Goal: Task Accomplishment & Management: Manage account settings

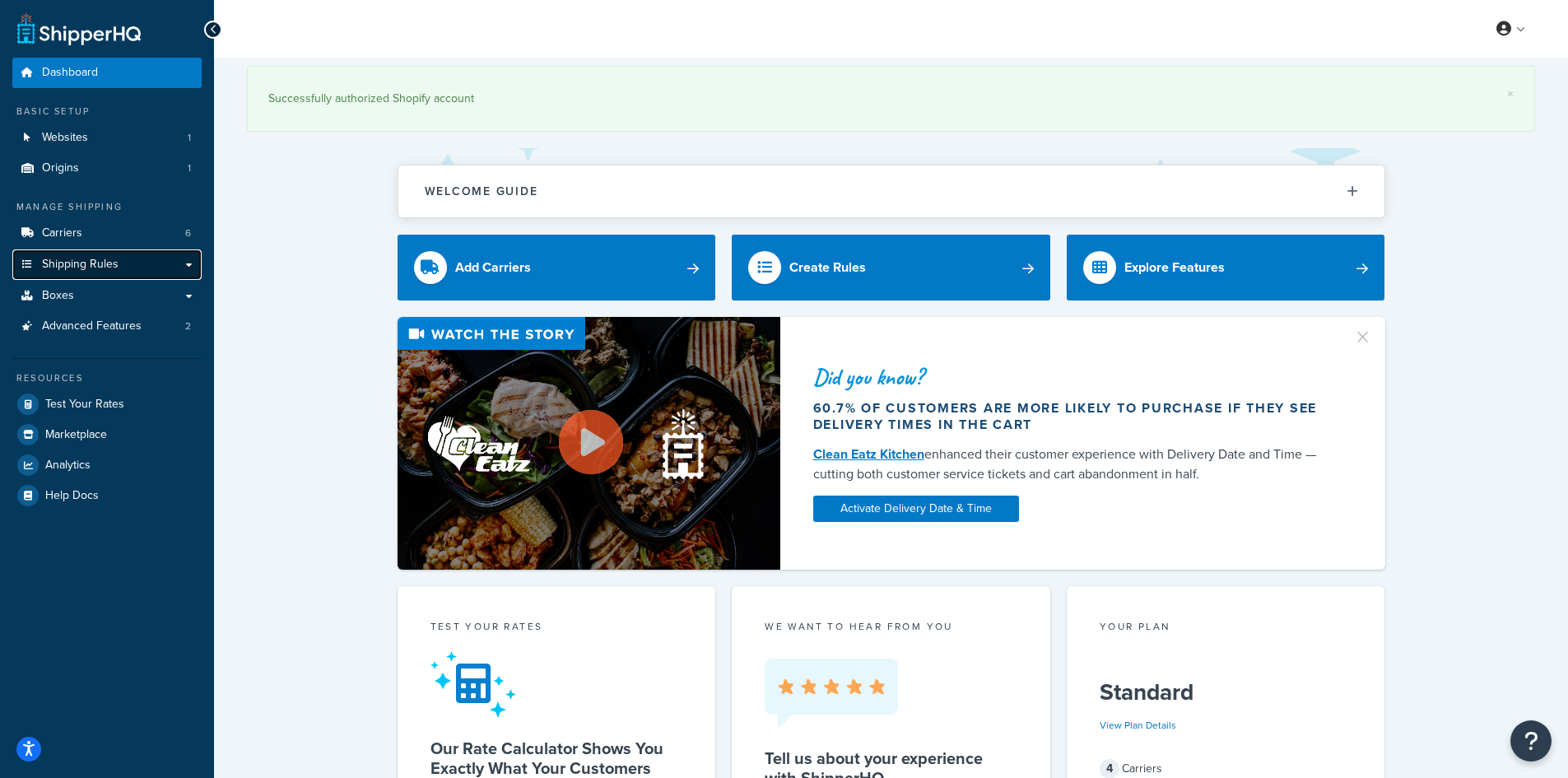
click at [95, 266] on span "Shipping Rules" at bounding box center [80, 265] width 76 height 14
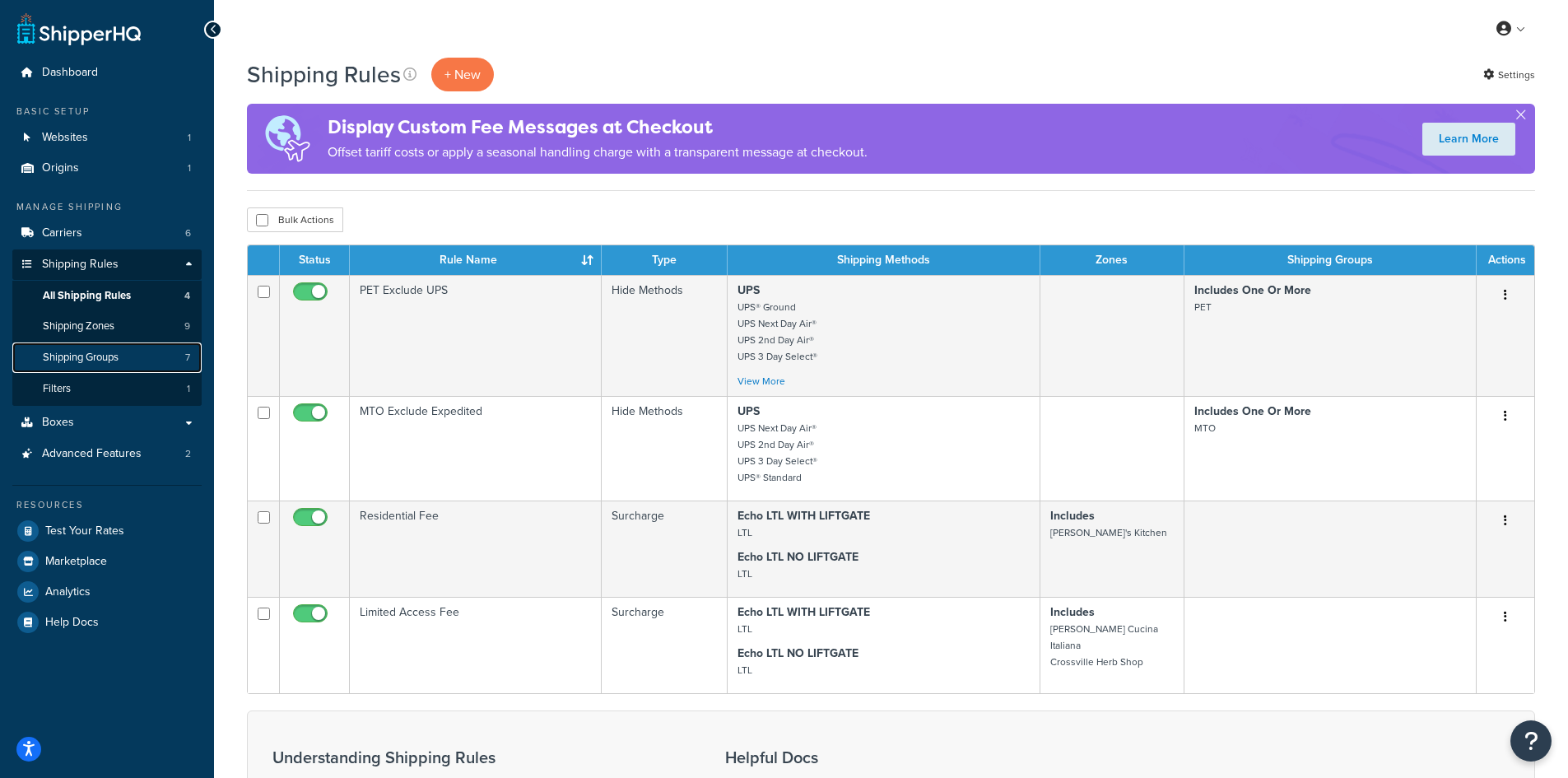
click at [130, 359] on link "Shipping Groups 7" at bounding box center [107, 358] width 189 height 31
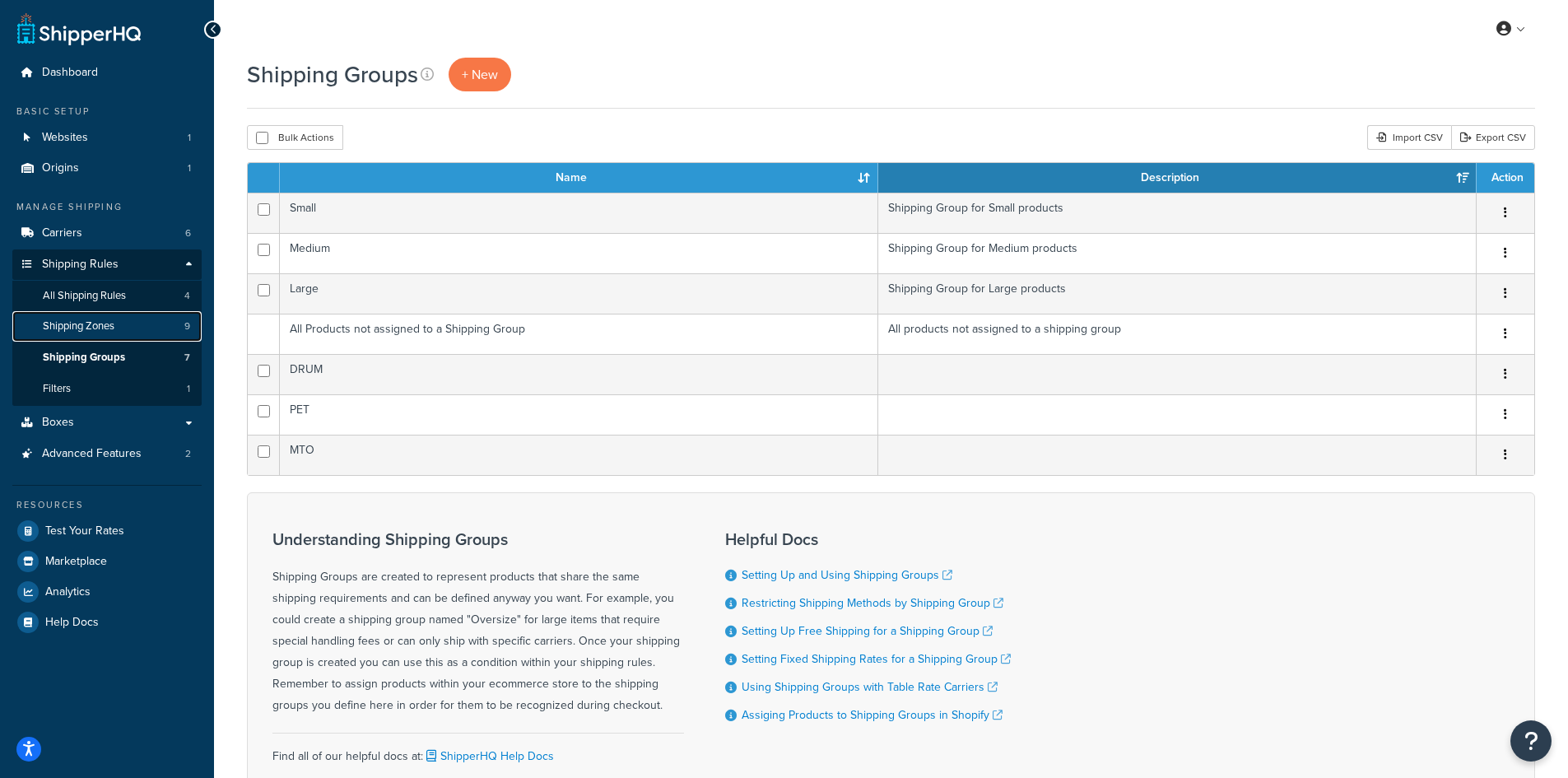
click at [125, 327] on link "Shipping Zones 9" at bounding box center [107, 327] width 189 height 31
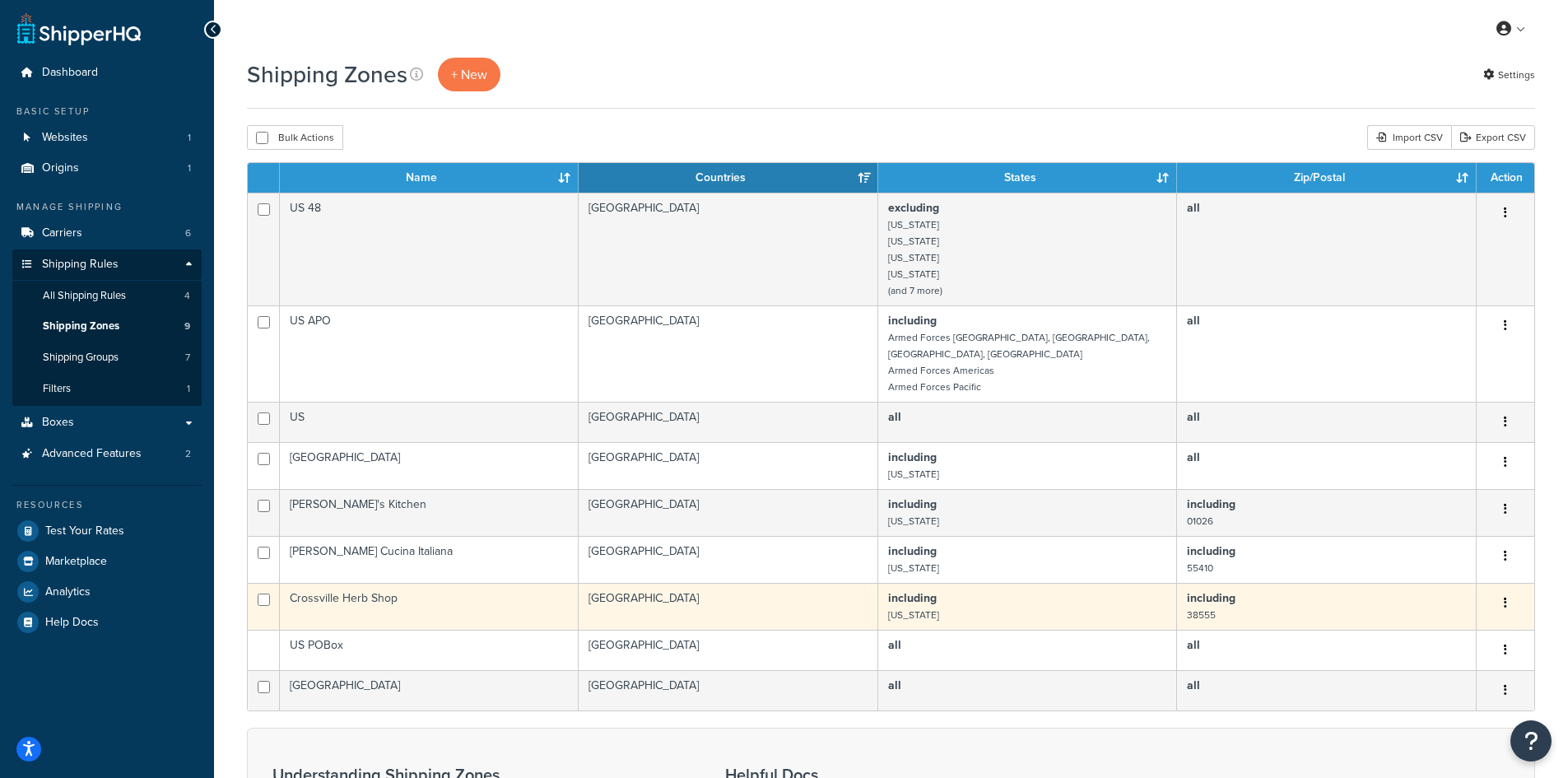
click at [361, 585] on td "Crossville Herb Shop" at bounding box center [429, 607] width 299 height 47
click at [261, 594] on input "checkbox" at bounding box center [264, 600] width 13 height 13
checkbox input "true"
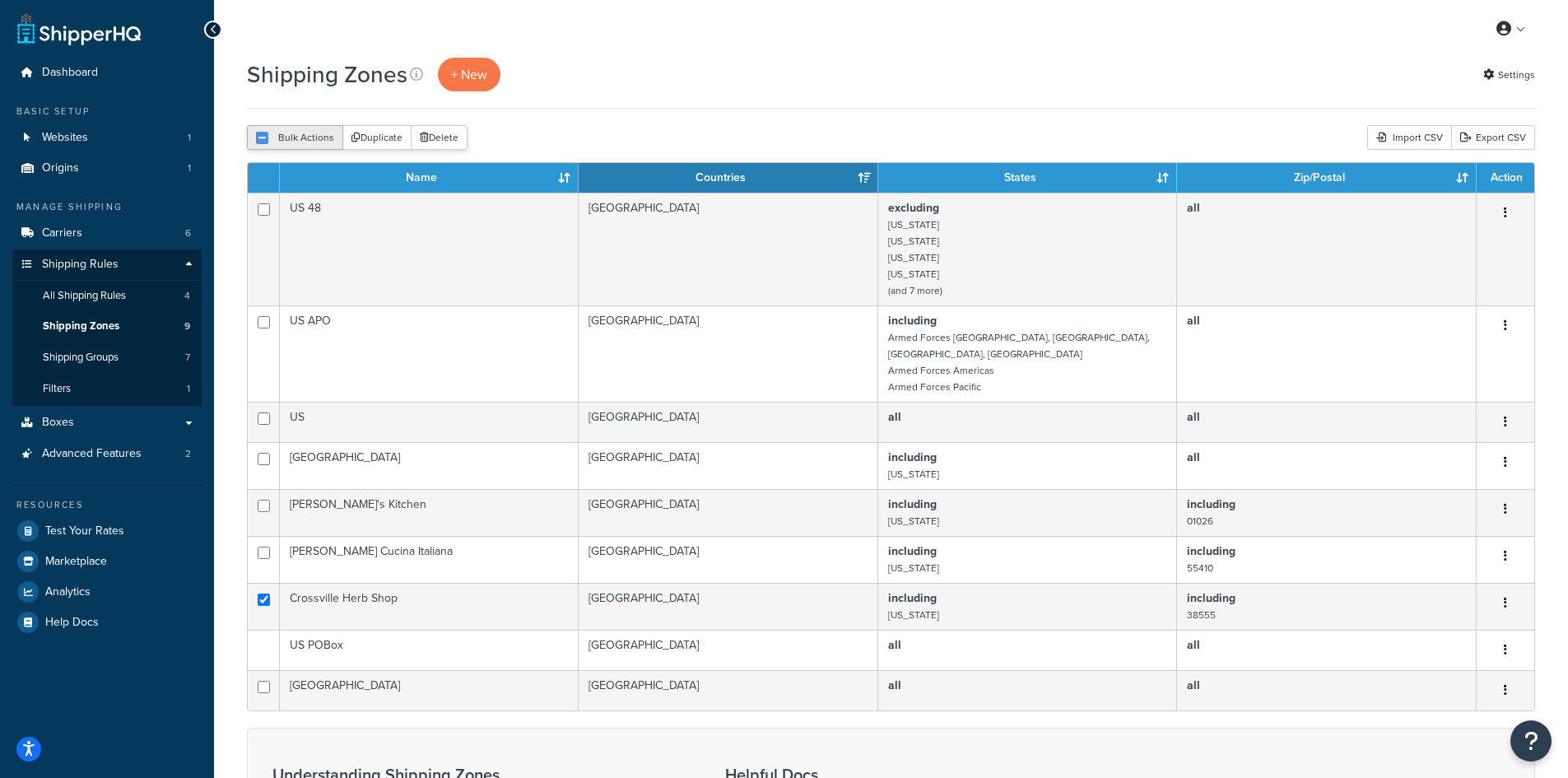
click at [309, 144] on button "Bulk Actions" at bounding box center [294, 137] width 96 height 25
checkbox input "true"
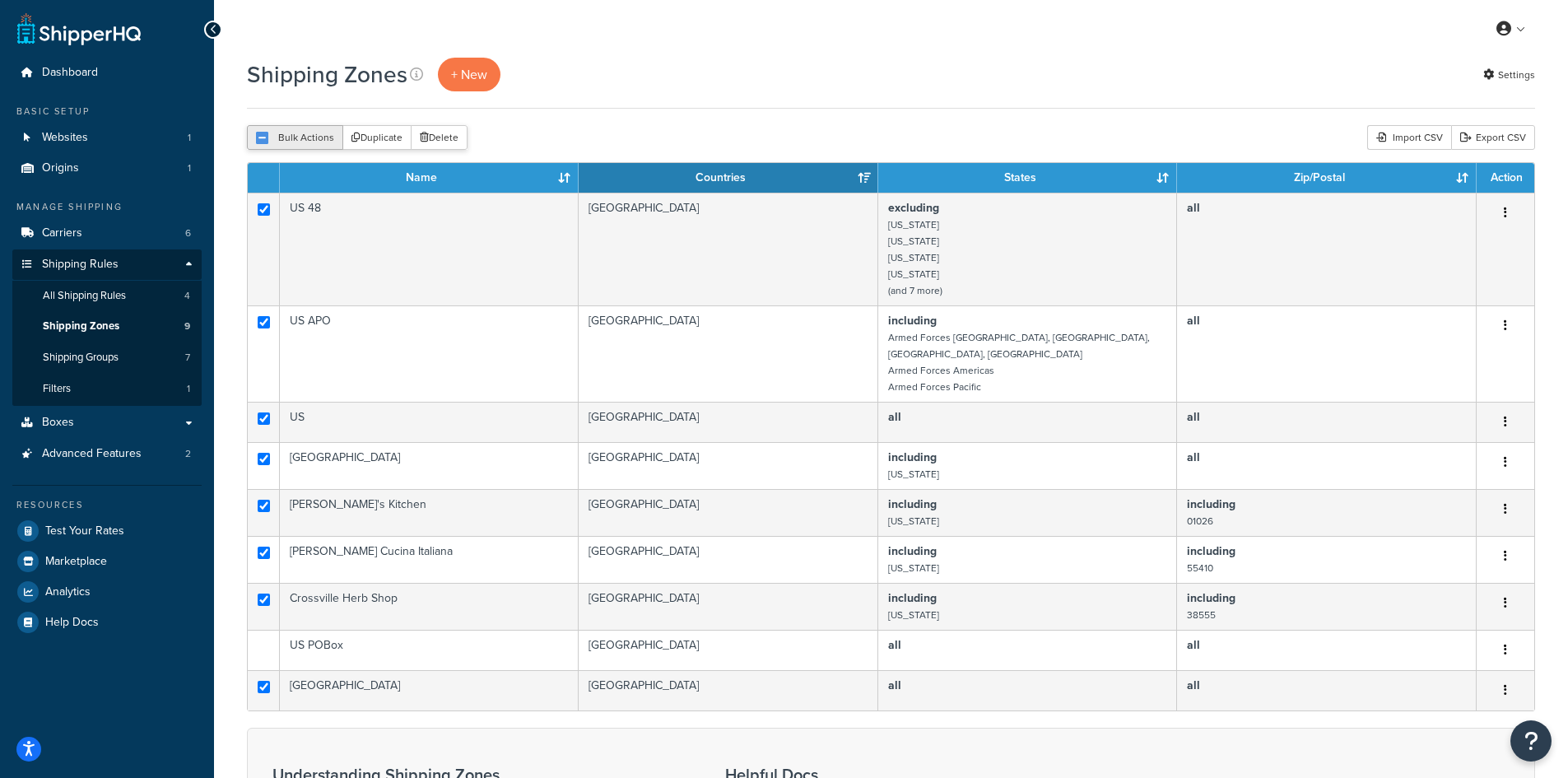
checkbox input "true"
click at [309, 144] on button "Bulk Actions" at bounding box center [294, 137] width 96 height 25
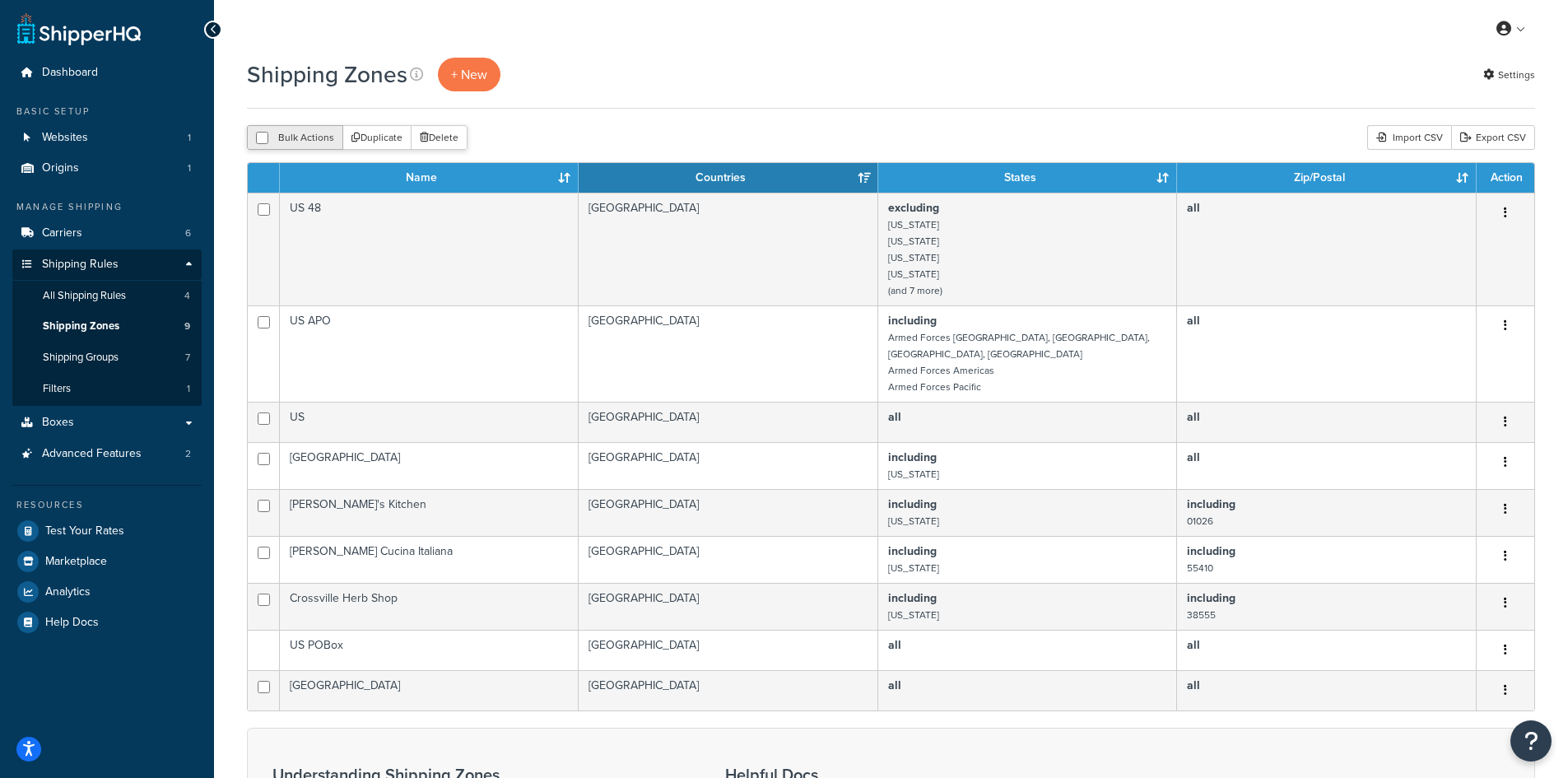
checkbox input "false"
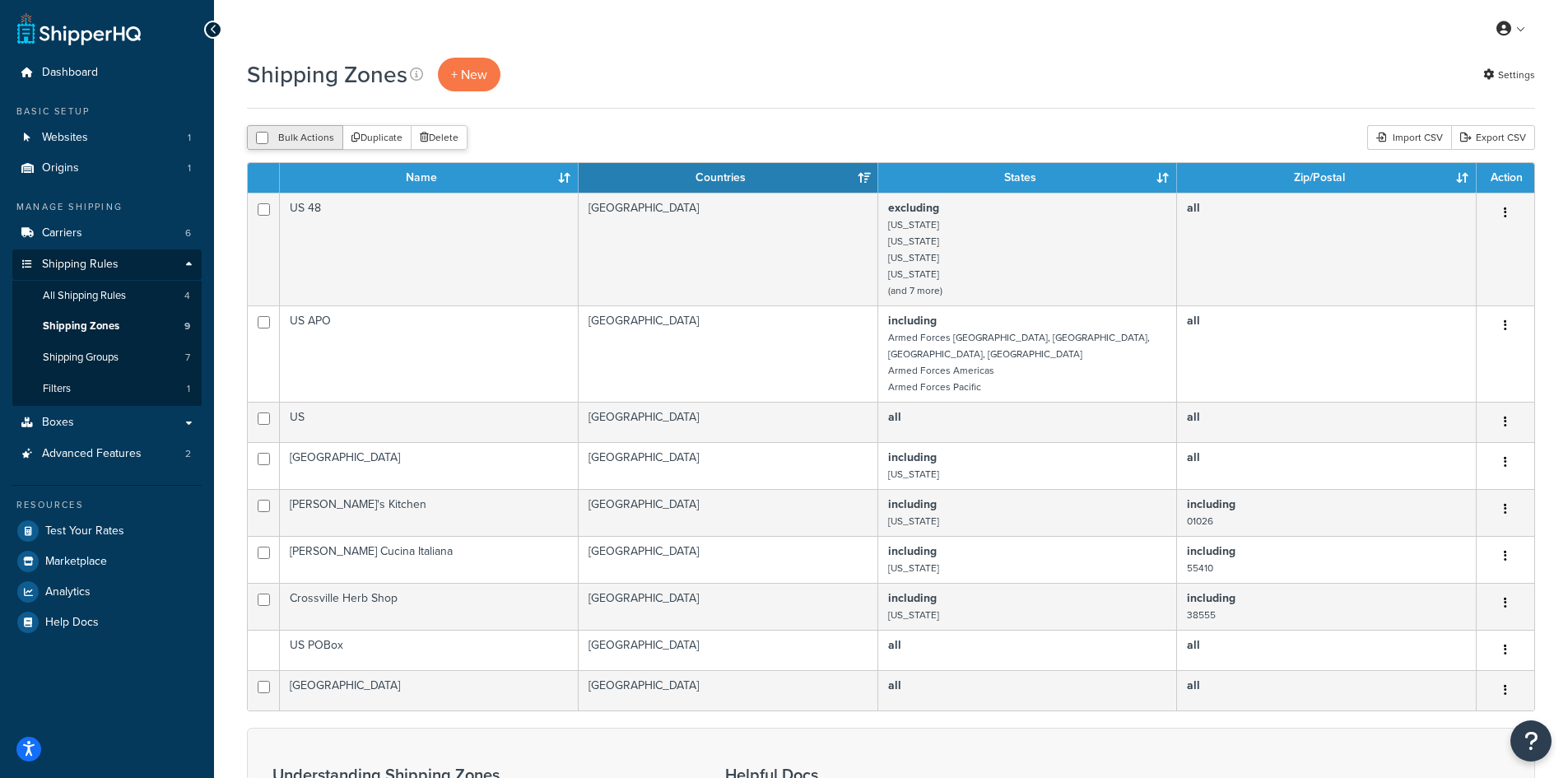
checkbox input "false"
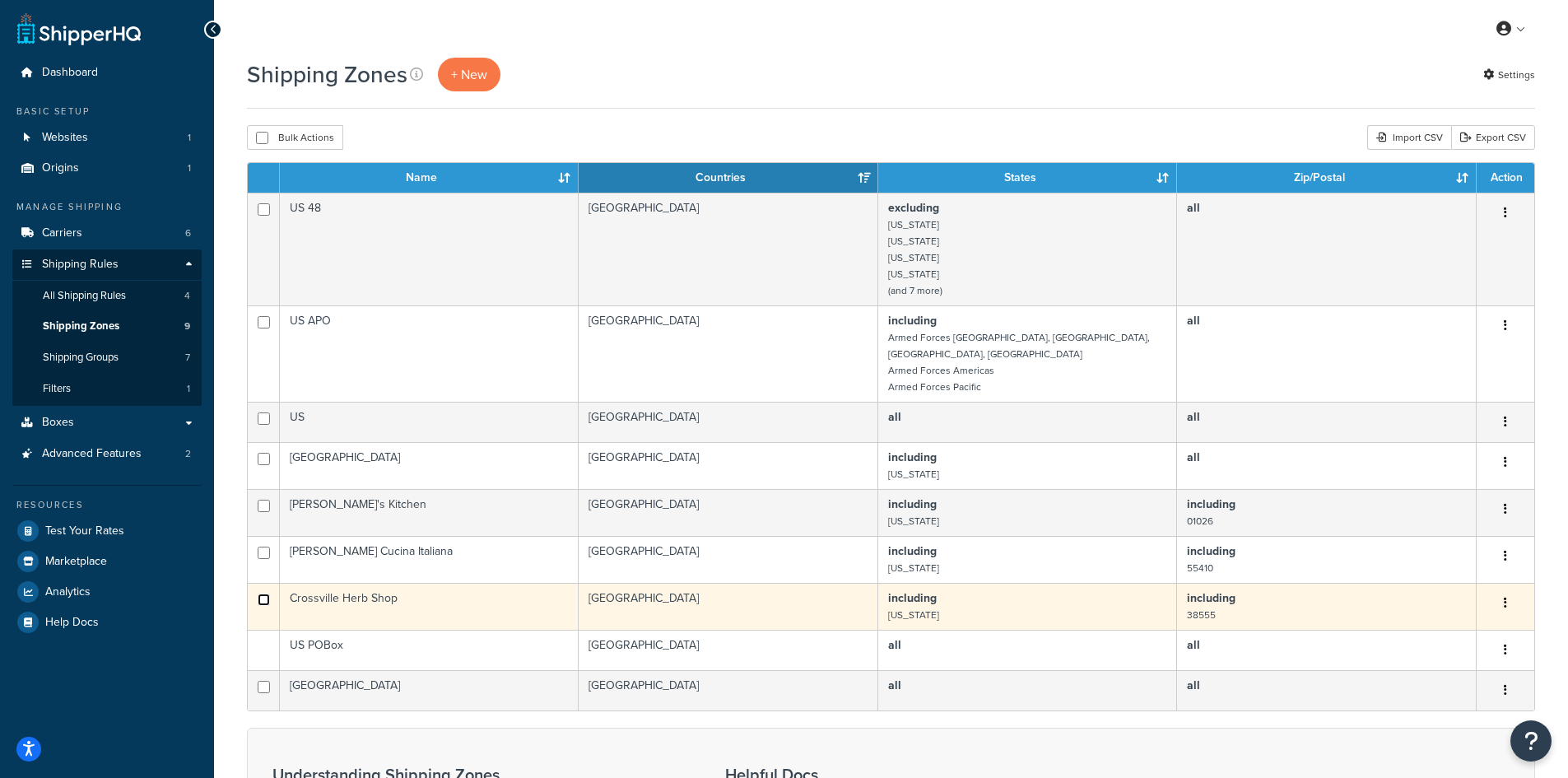
click at [261, 594] on input "checkbox" at bounding box center [264, 600] width 13 height 13
click at [1506, 597] on icon "button" at bounding box center [1506, 602] width 4 height 12
click at [1446, 623] on link "Edit" at bounding box center [1439, 621] width 130 height 34
click at [263, 594] on input "checkbox" at bounding box center [264, 600] width 13 height 13
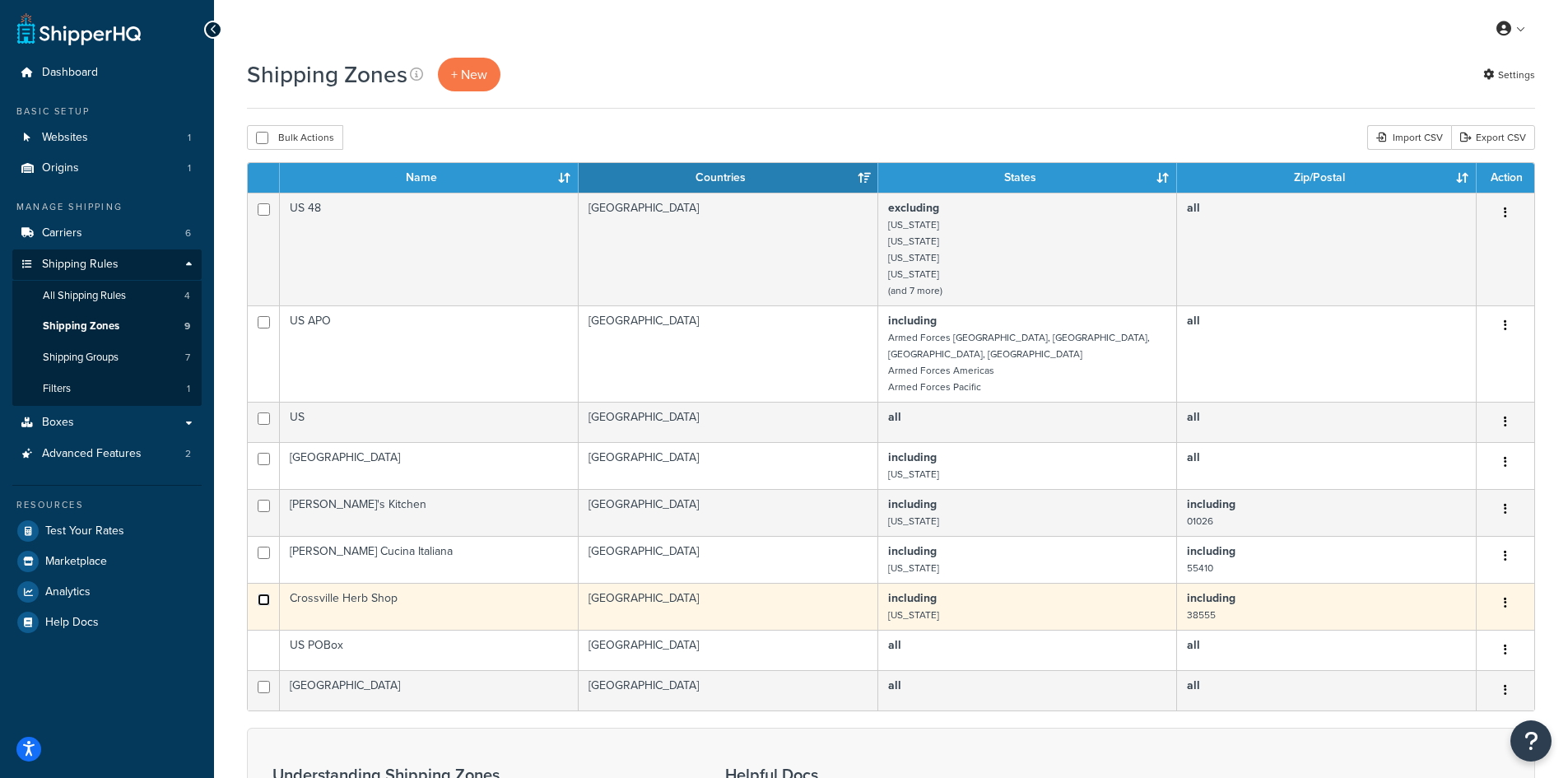
checkbox input "true"
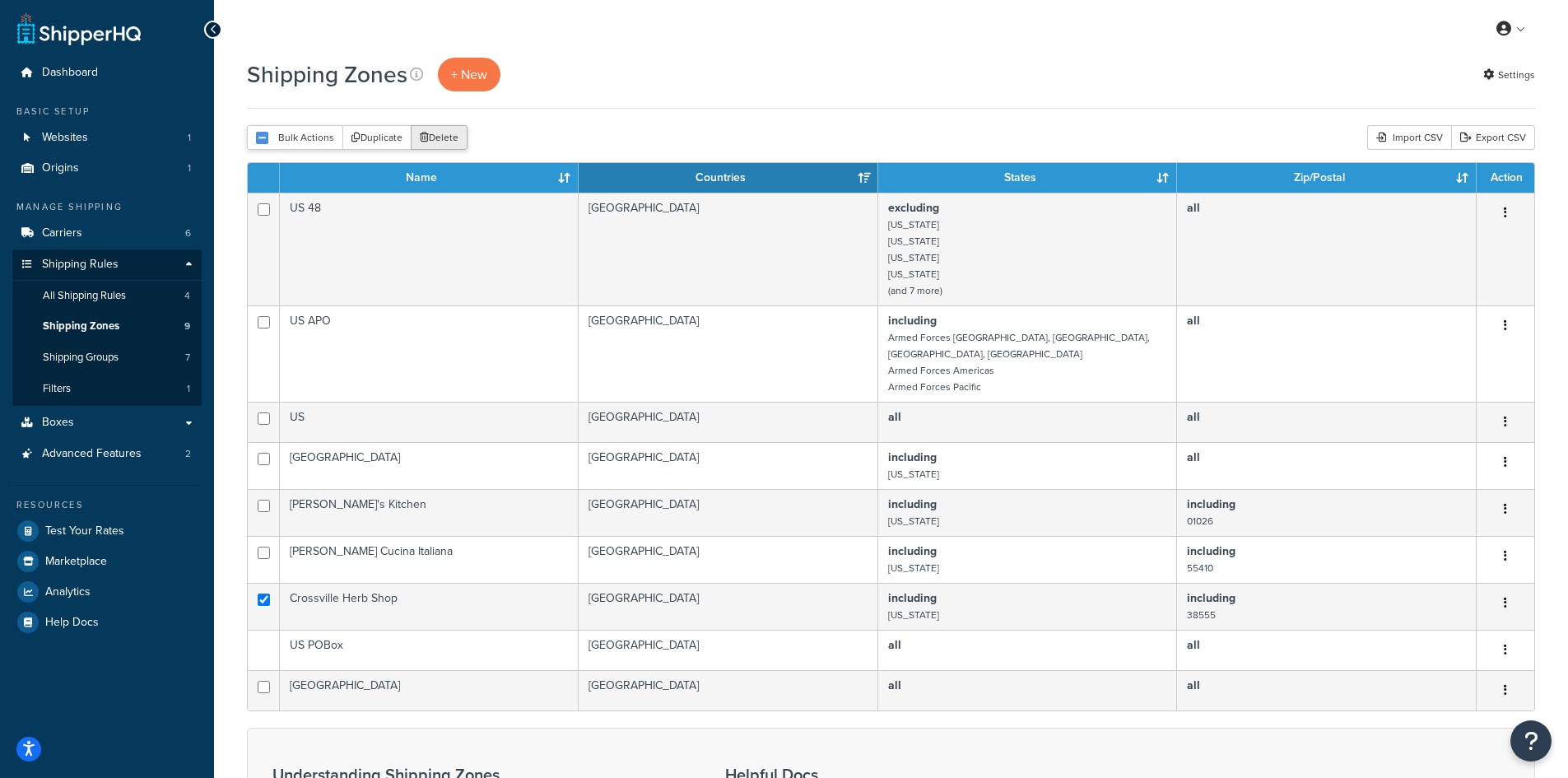
click at [445, 135] on button "Delete" at bounding box center [439, 137] width 57 height 25
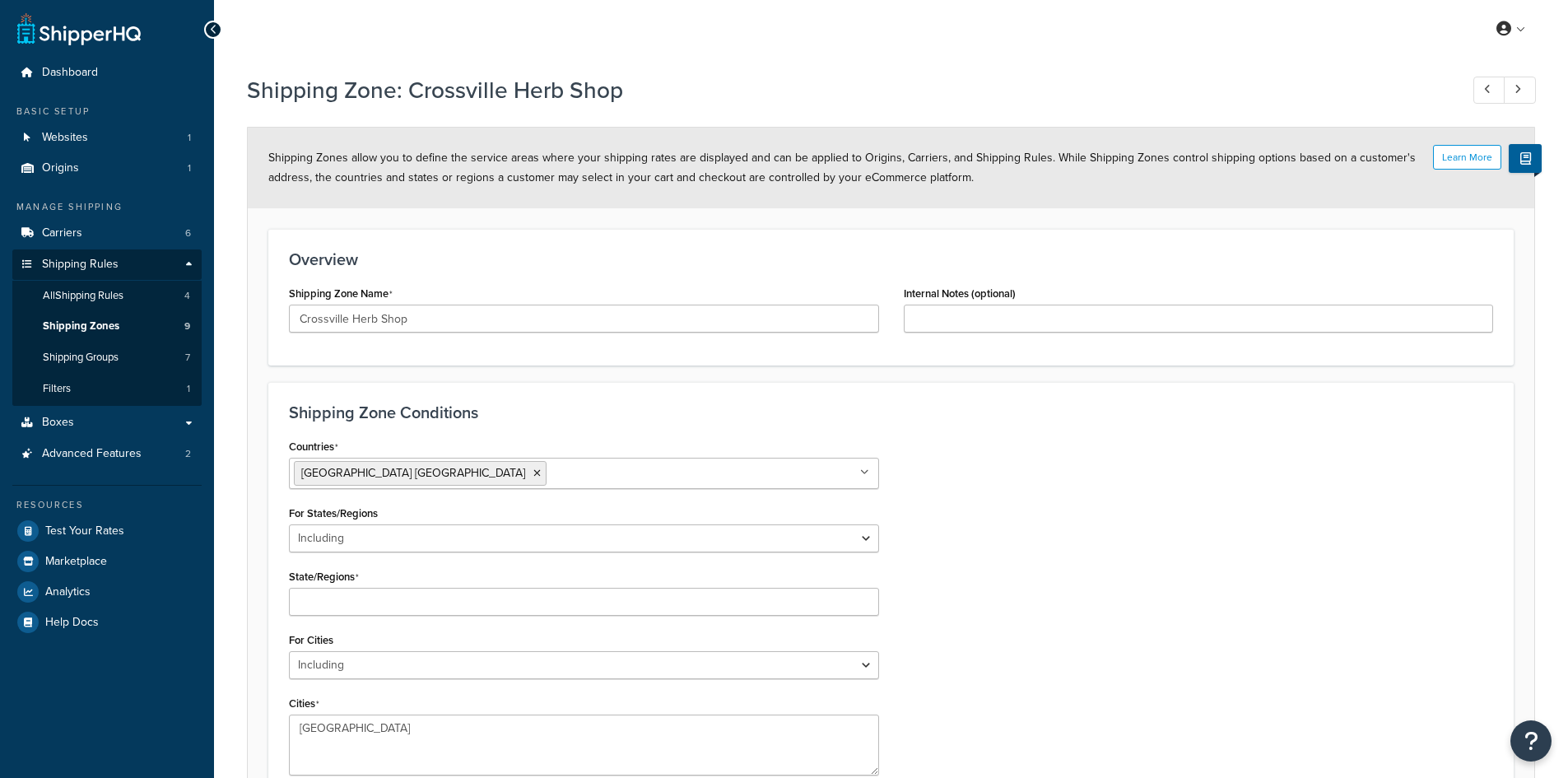
select select "including"
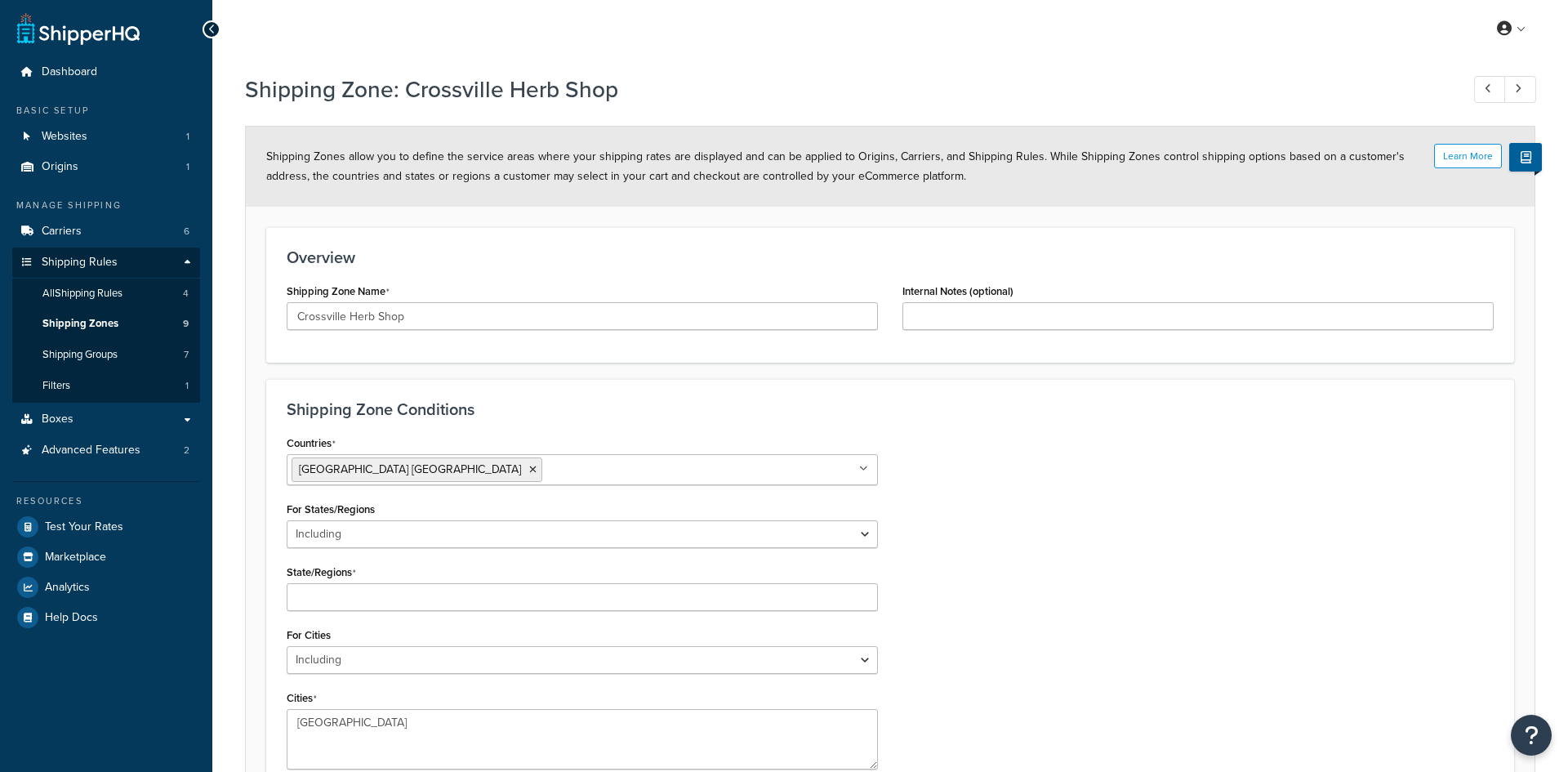
select select "including"
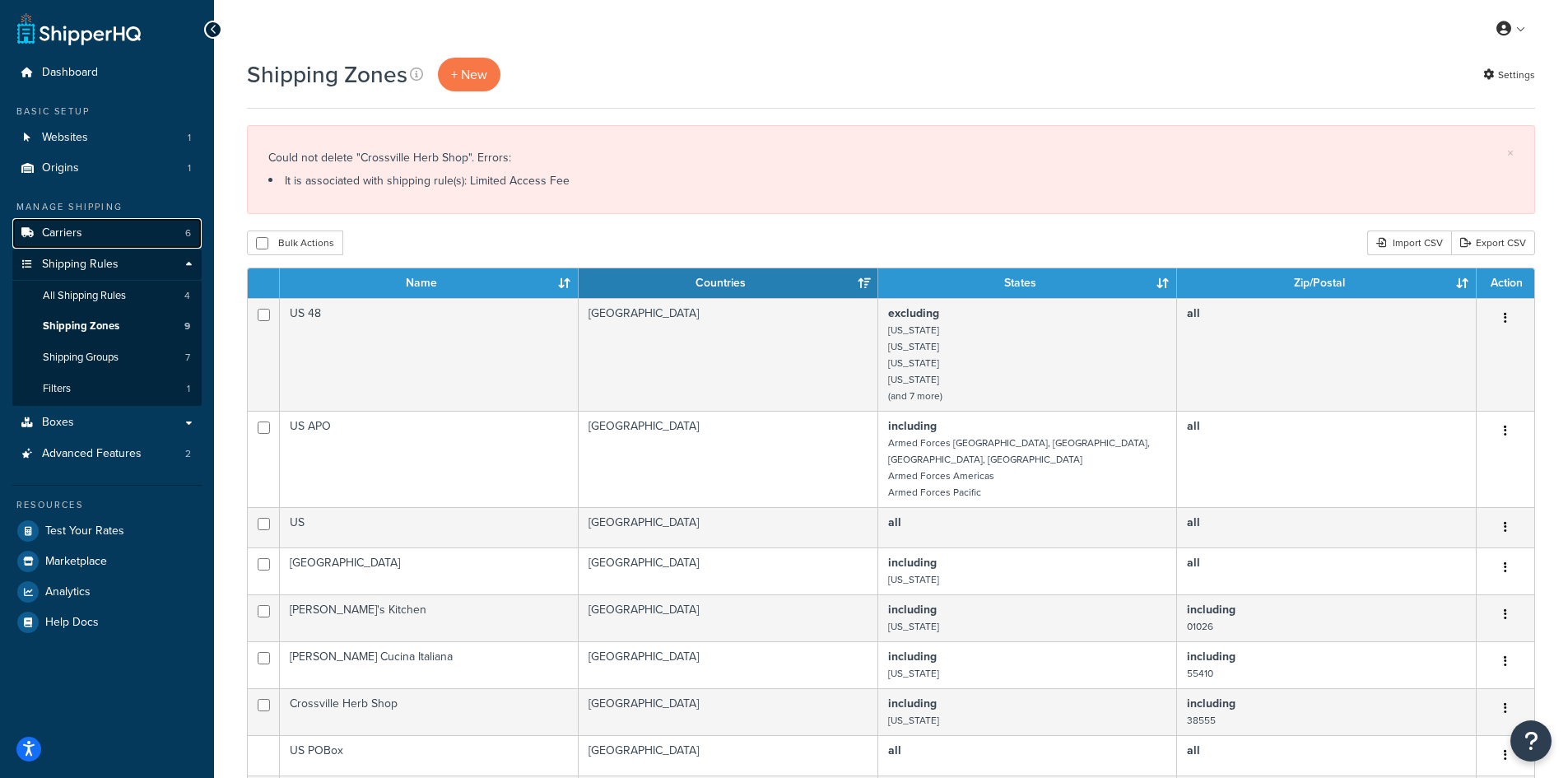
click at [95, 231] on link "Carriers 6" at bounding box center [107, 233] width 189 height 31
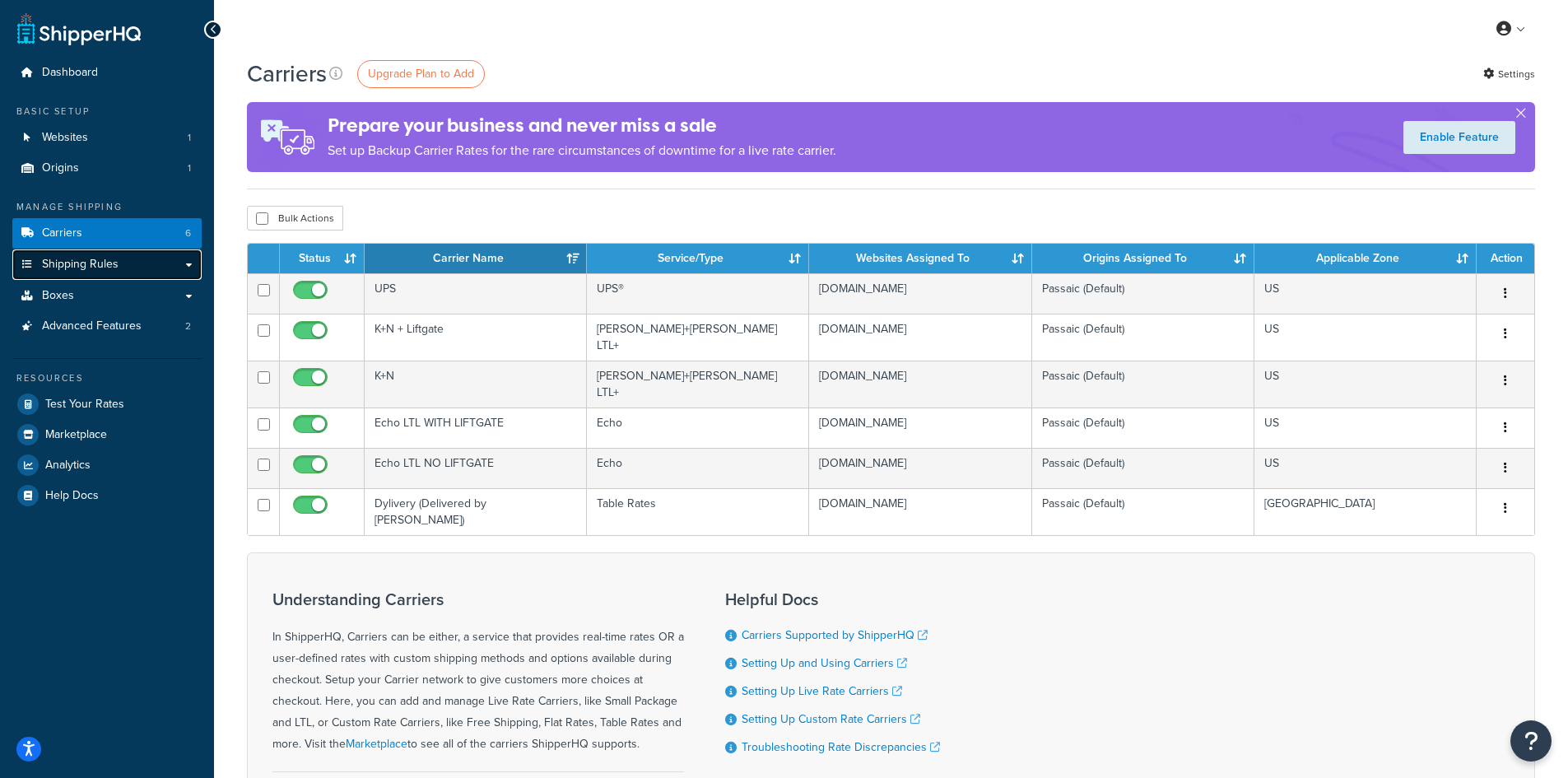
click at [78, 262] on span "Shipping Rules" at bounding box center [80, 265] width 76 height 14
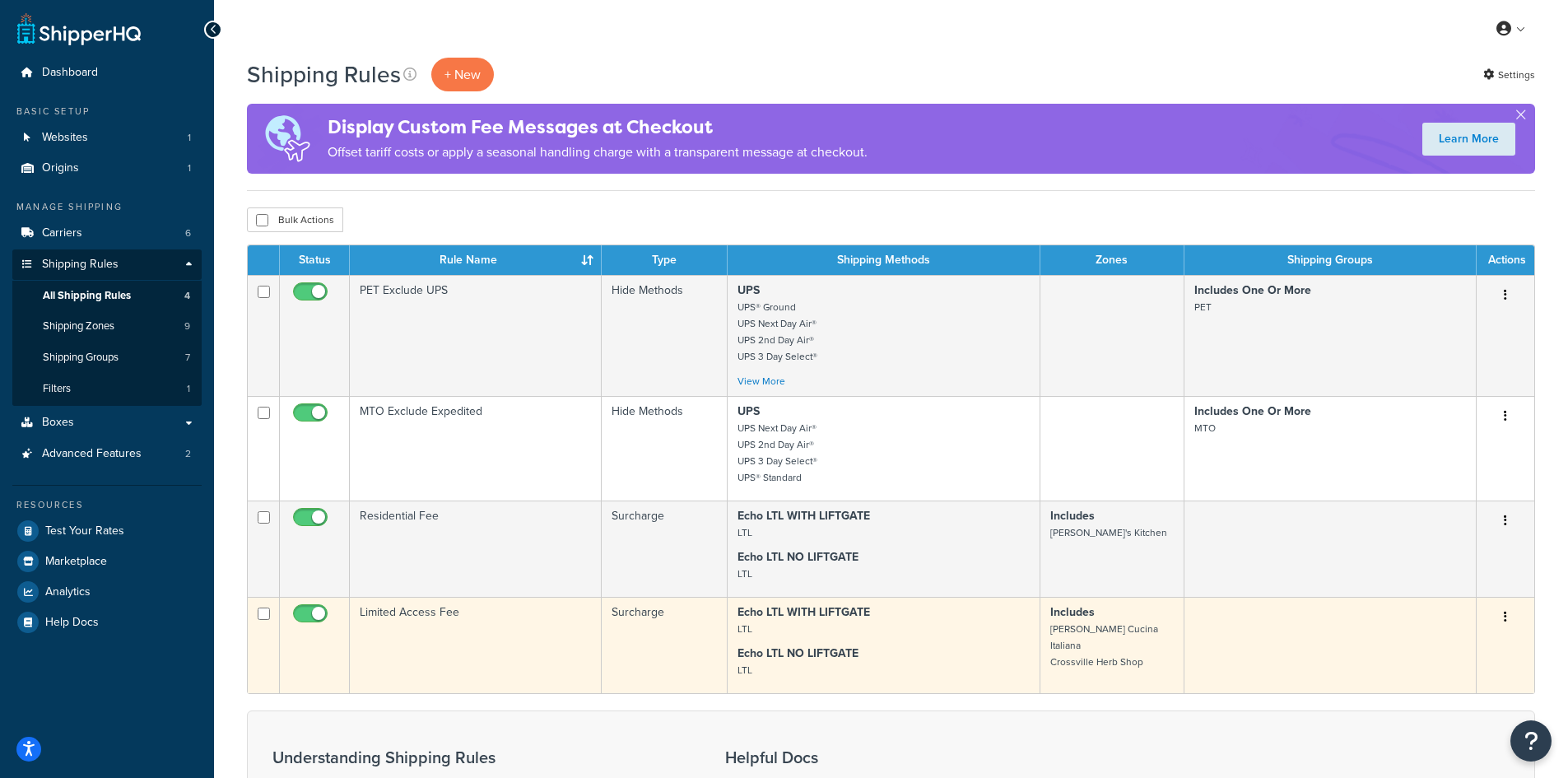
click at [1365, 647] on td at bounding box center [1331, 644] width 292 height 96
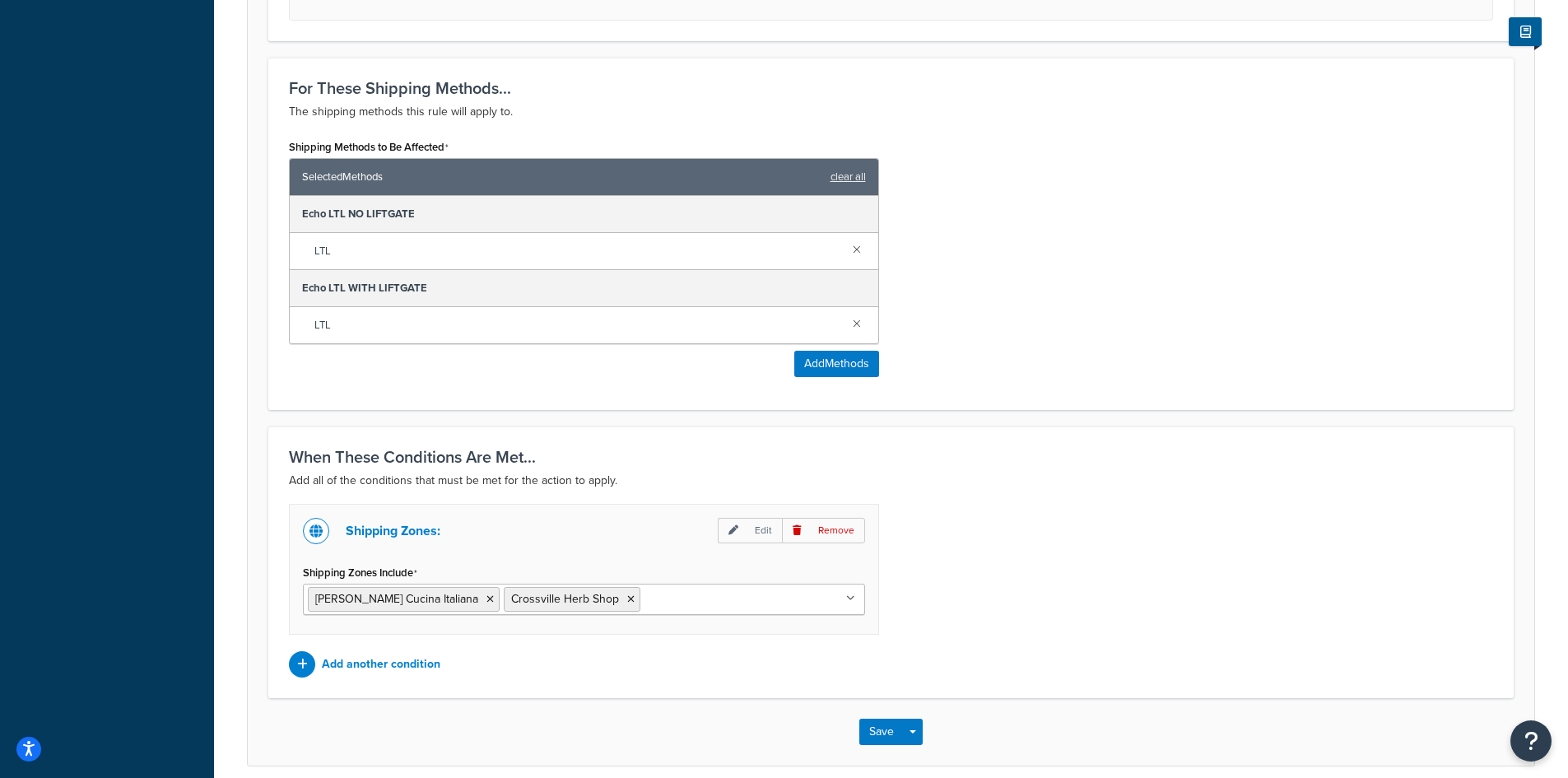
scroll to position [741, 0]
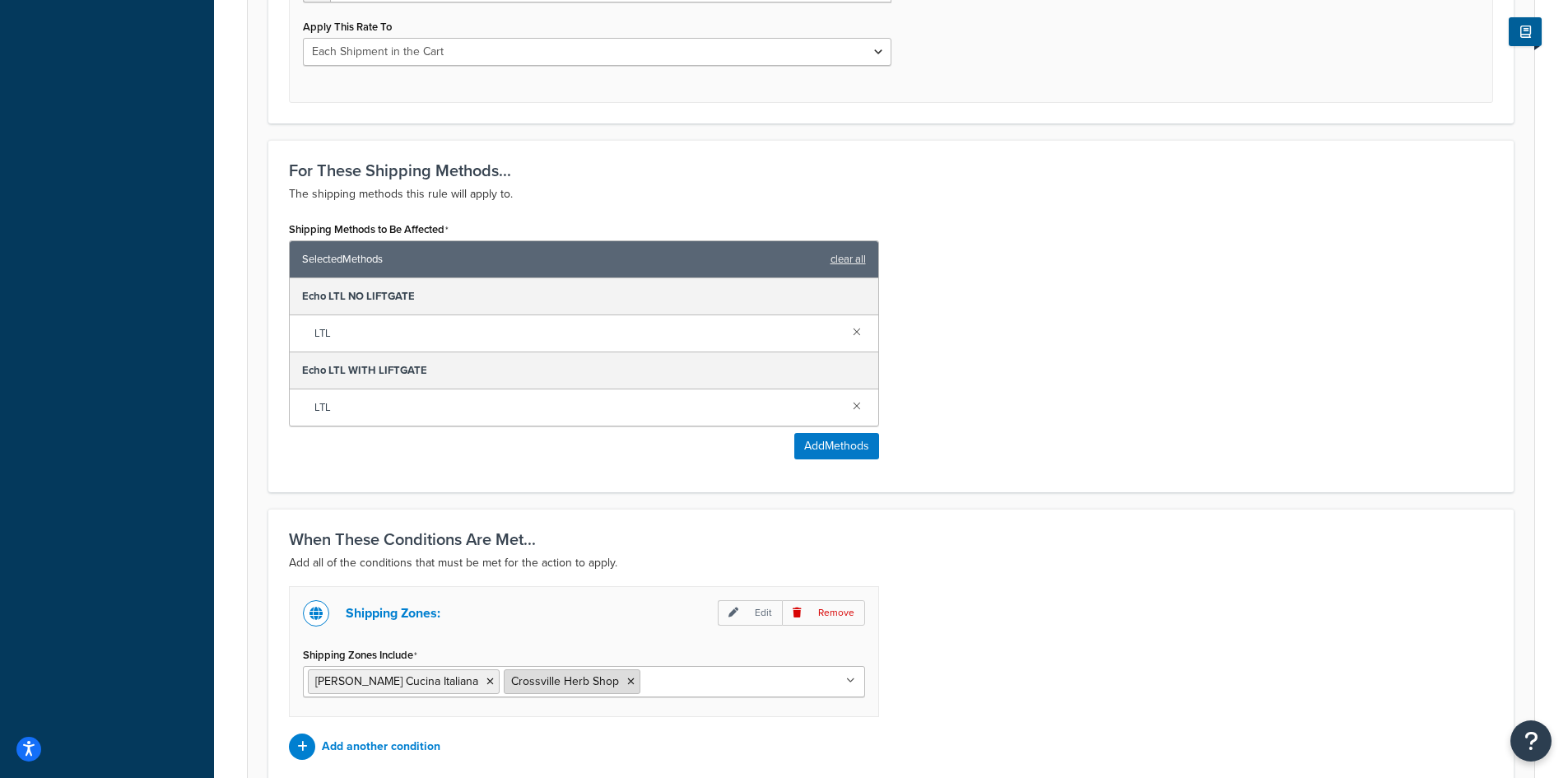
click at [627, 683] on icon at bounding box center [631, 681] width 7 height 10
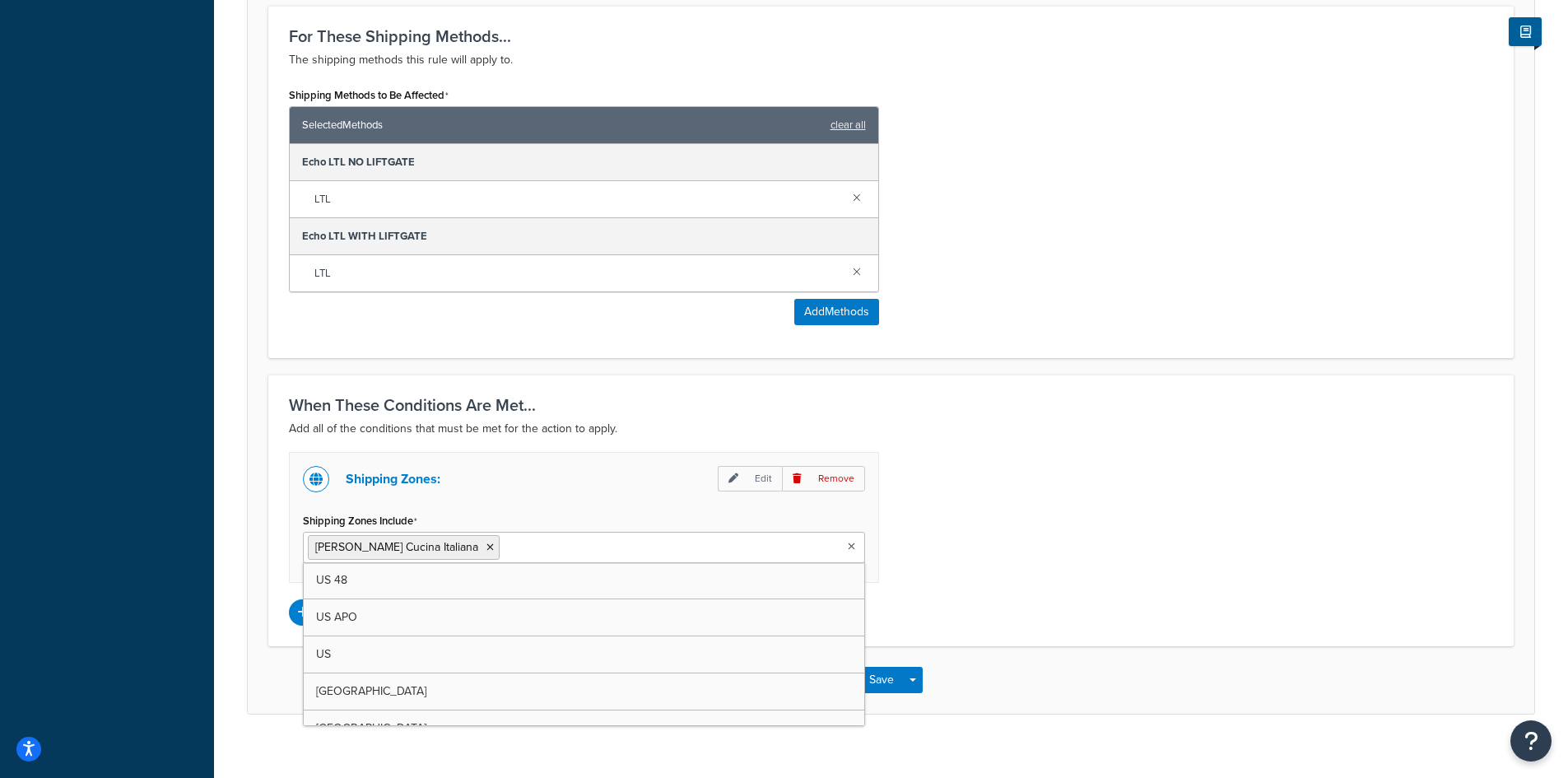
scroll to position [896, 0]
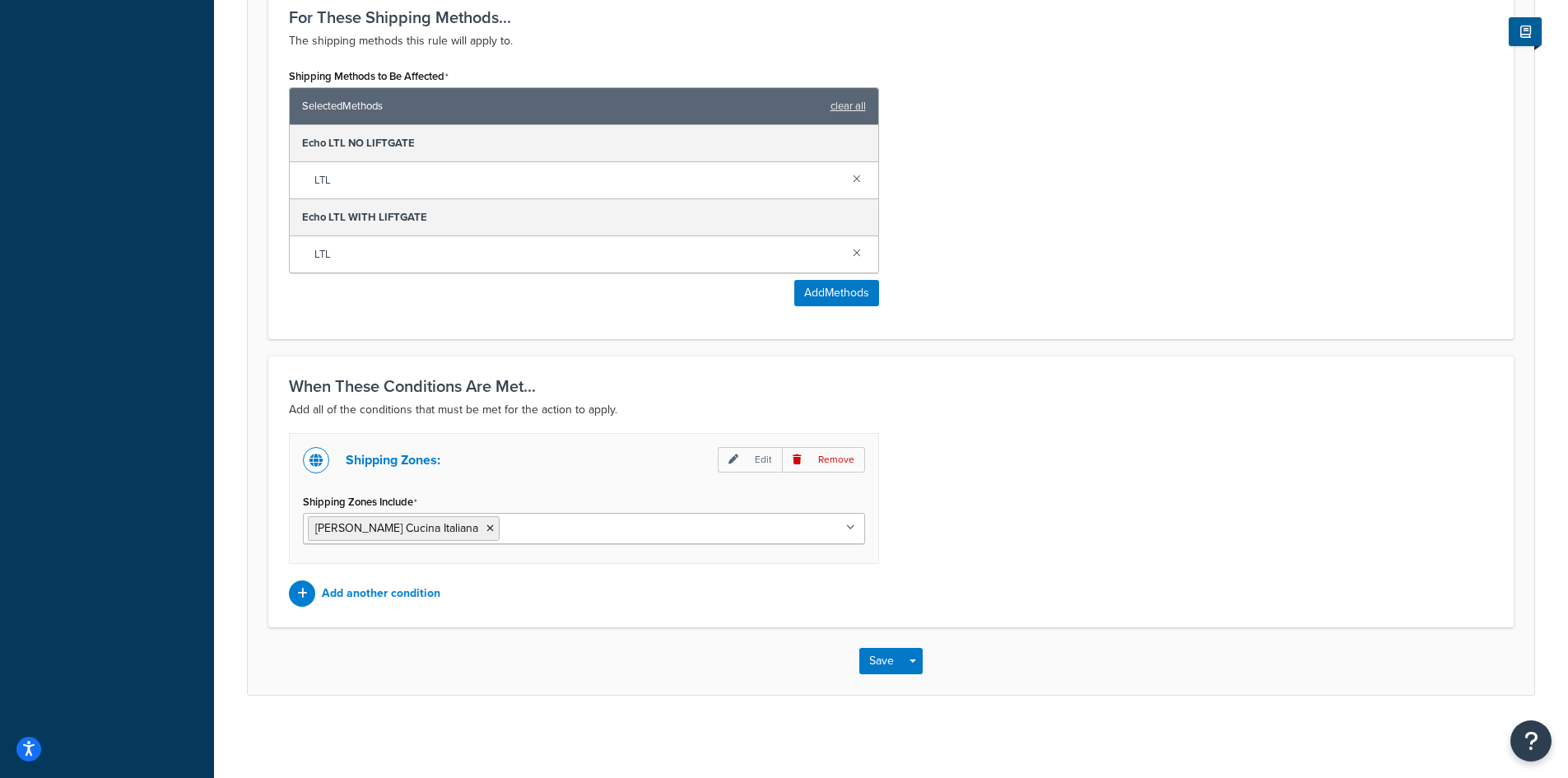
click at [1034, 576] on div "Shipping Zones: Edit Remove Shipping Zones Include [PERSON_NAME] Cucina Italian…" at bounding box center [891, 520] width 1229 height 174
click at [875, 661] on button "Save" at bounding box center [882, 660] width 45 height 26
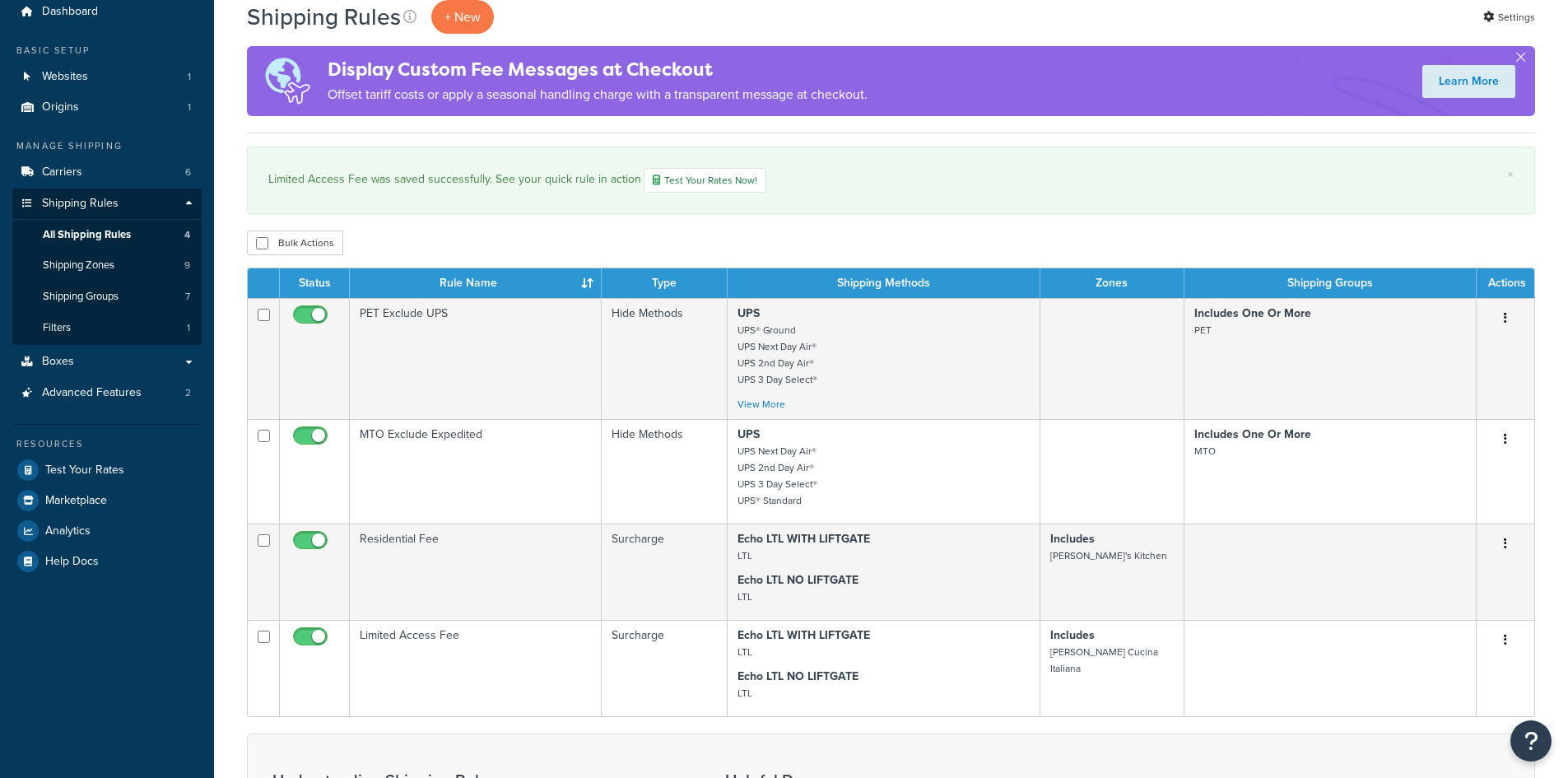
scroll to position [79, 0]
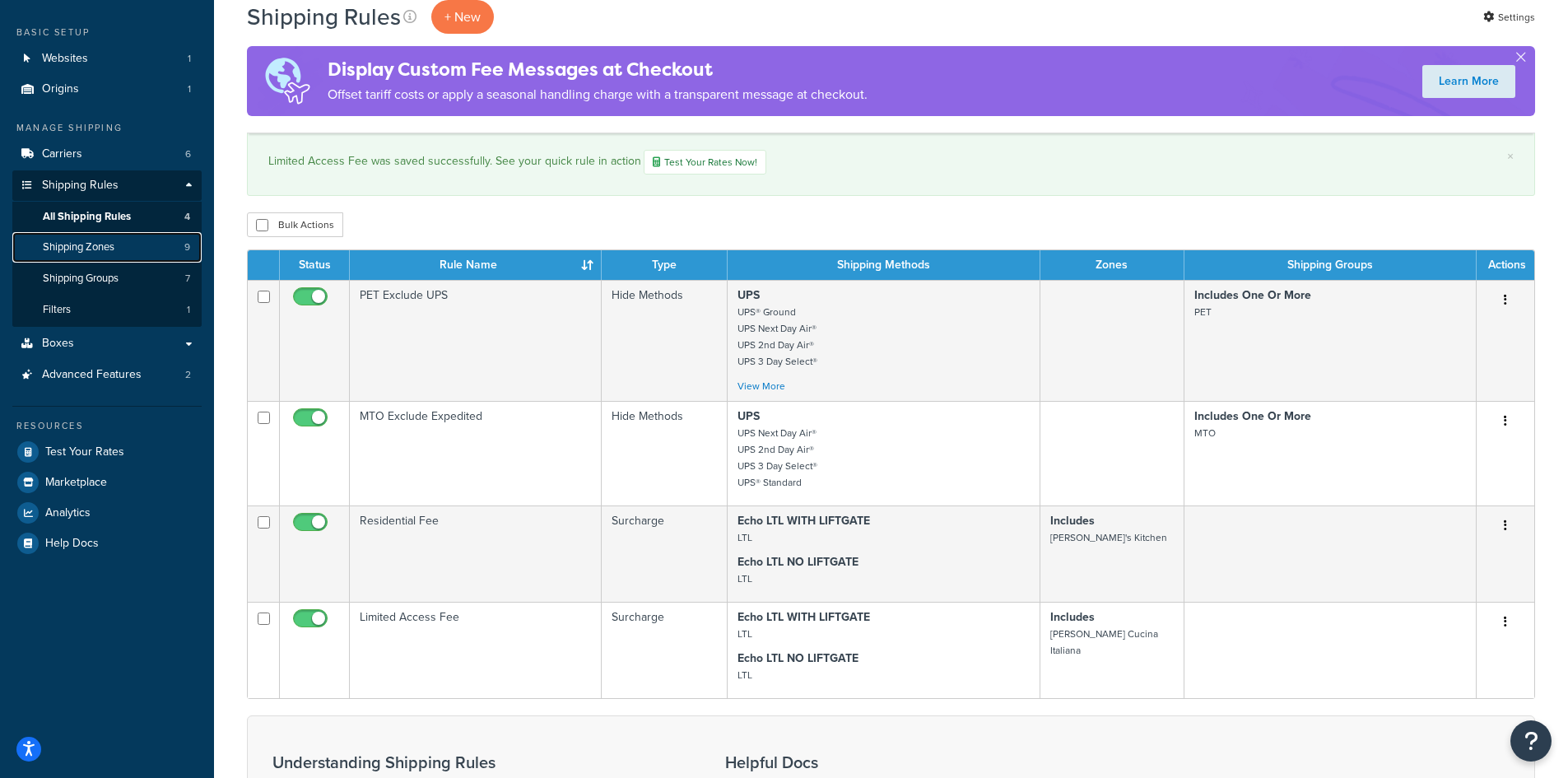
click at [95, 253] on span "Shipping Zones" at bounding box center [79, 248] width 72 height 14
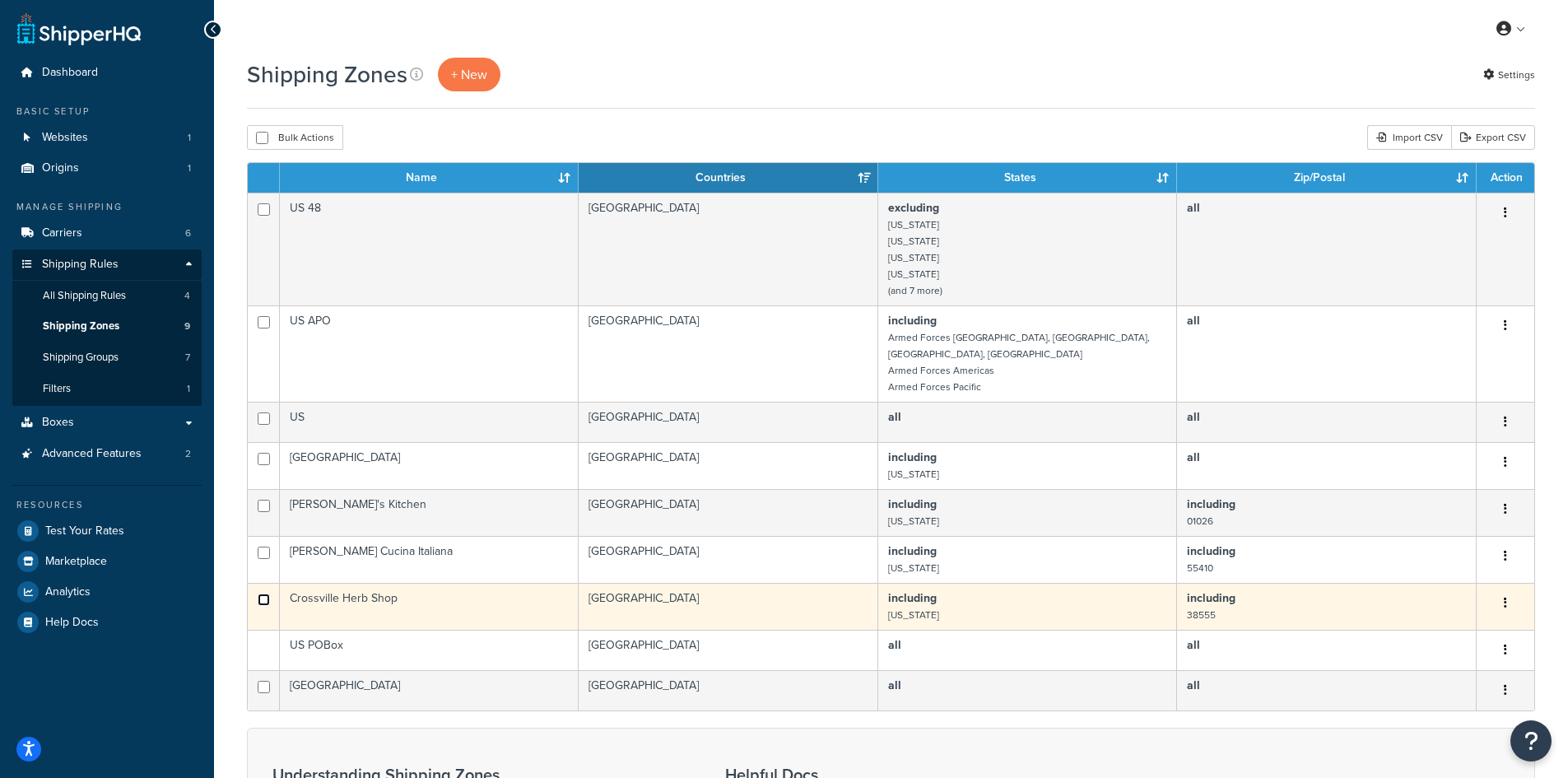
click at [264, 594] on input "checkbox" at bounding box center [264, 600] width 13 height 13
checkbox input "true"
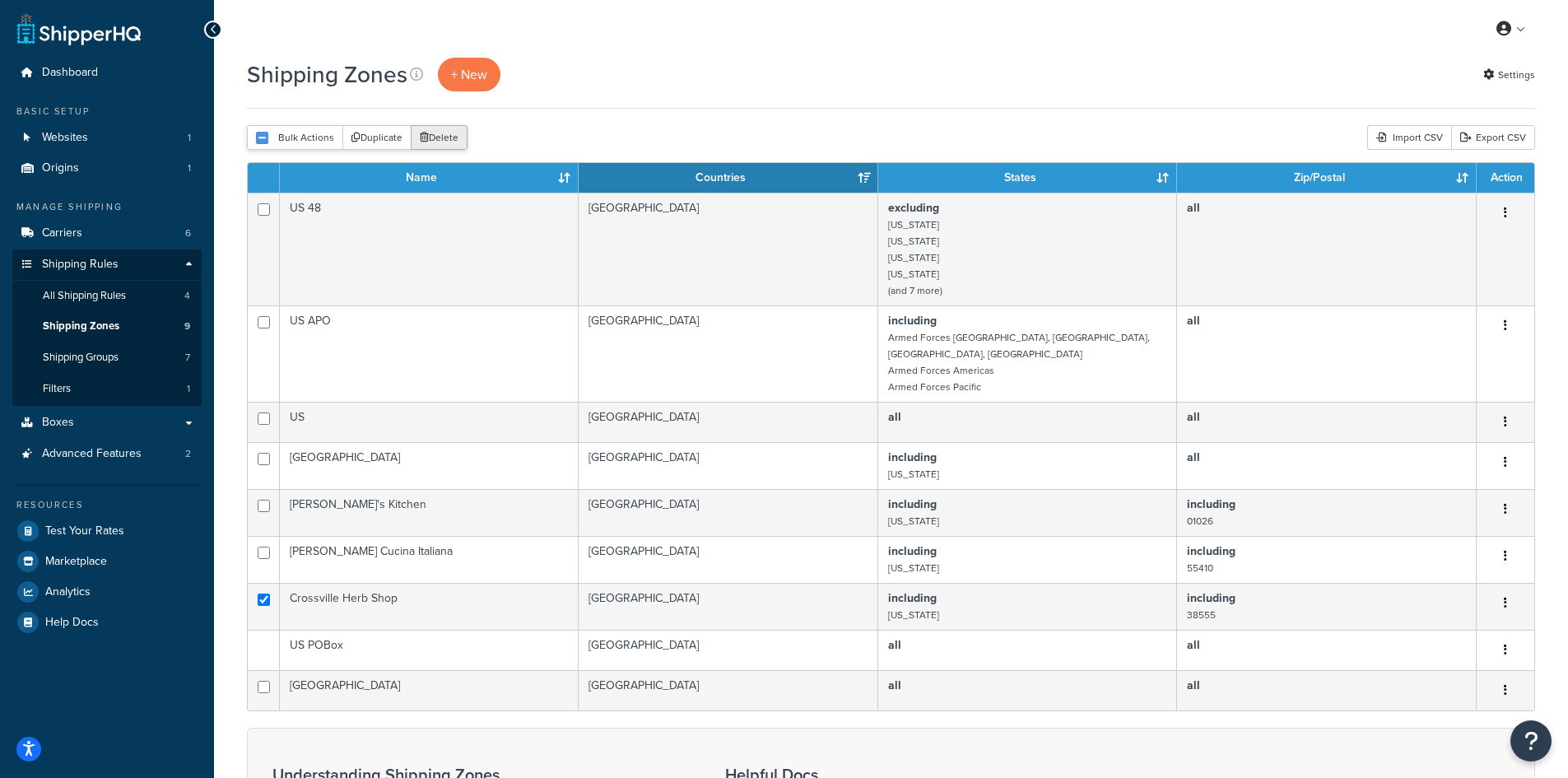
click at [437, 139] on button "Delete" at bounding box center [439, 137] width 57 height 25
